Goal: Information Seeking & Learning: Check status

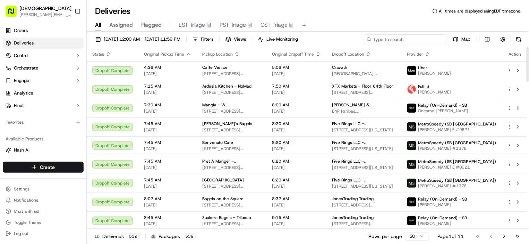
click at [408, 34] on input at bounding box center [405, 39] width 83 height 10
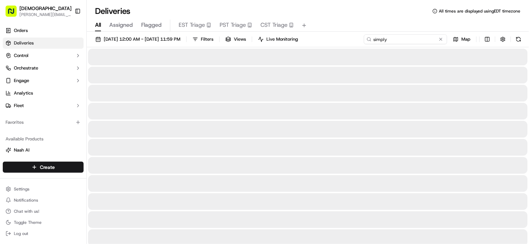
type input "simply"
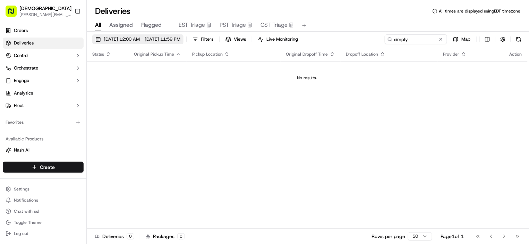
click at [184, 34] on button "09/19/2025 12:00 AM - 09/19/2025 11:59 PM" at bounding box center [137, 39] width 91 height 10
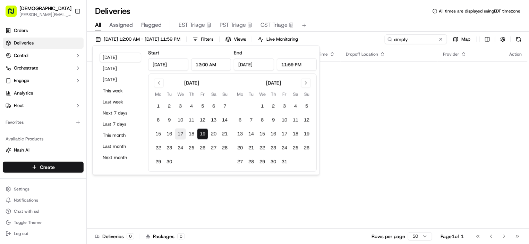
click at [178, 133] on button "17" at bounding box center [180, 133] width 11 height 11
type input "[DATE]"
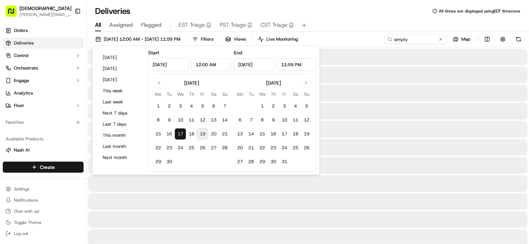
click at [178, 133] on button "17" at bounding box center [180, 133] width 11 height 11
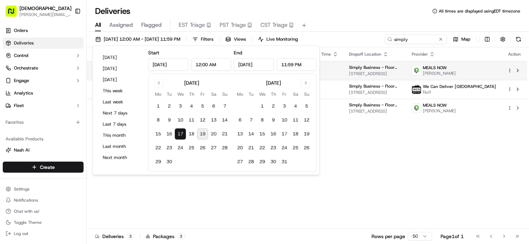
click at [360, 65] on span "Simply Business - Floor 19" at bounding box center [374, 68] width 51 height 6
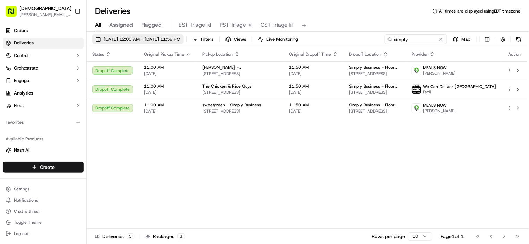
click at [144, 35] on button "[DATE] 12:00 AM - [DATE] 11:59 PM" at bounding box center [137, 39] width 91 height 10
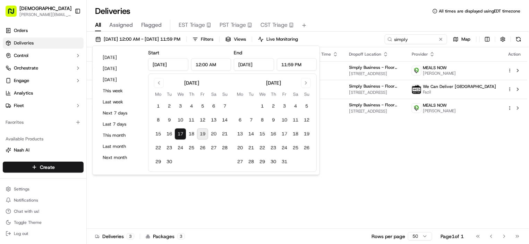
click at [186, 125] on tbody "1 2 3 4 5 6 7 8 9 10 11 12 13 14 15 16 17 18 19 20 21 22 23 24 25 26 27 28 29 30" at bounding box center [192, 132] width 78 height 69
click at [184, 116] on button "10" at bounding box center [180, 120] width 11 height 11
type input "[DATE]"
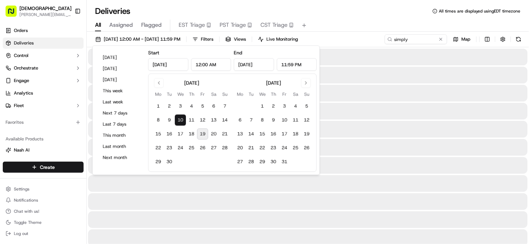
click at [184, 116] on button "10" at bounding box center [180, 120] width 11 height 11
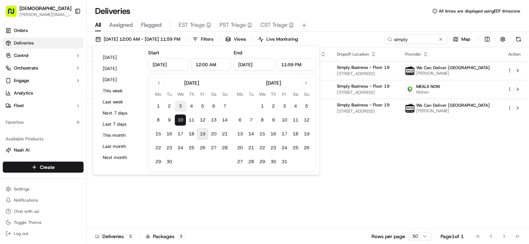
click at [183, 106] on button "3" at bounding box center [180, 106] width 11 height 11
type input "[DATE]"
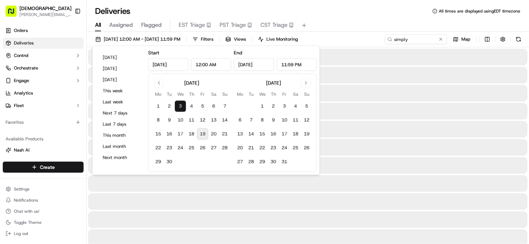
click at [183, 106] on button "3" at bounding box center [180, 106] width 11 height 11
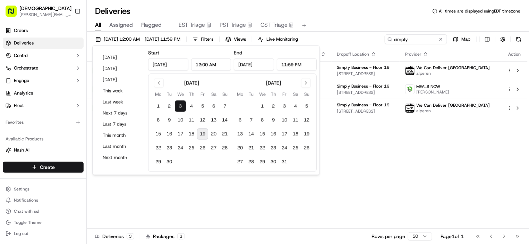
click at [366, 160] on div "Status Original Pickup Time Pickup Location Original Dropoff Time Dropoff Locat…" at bounding box center [307, 137] width 441 height 181
